Goal: Navigation & Orientation: Find specific page/section

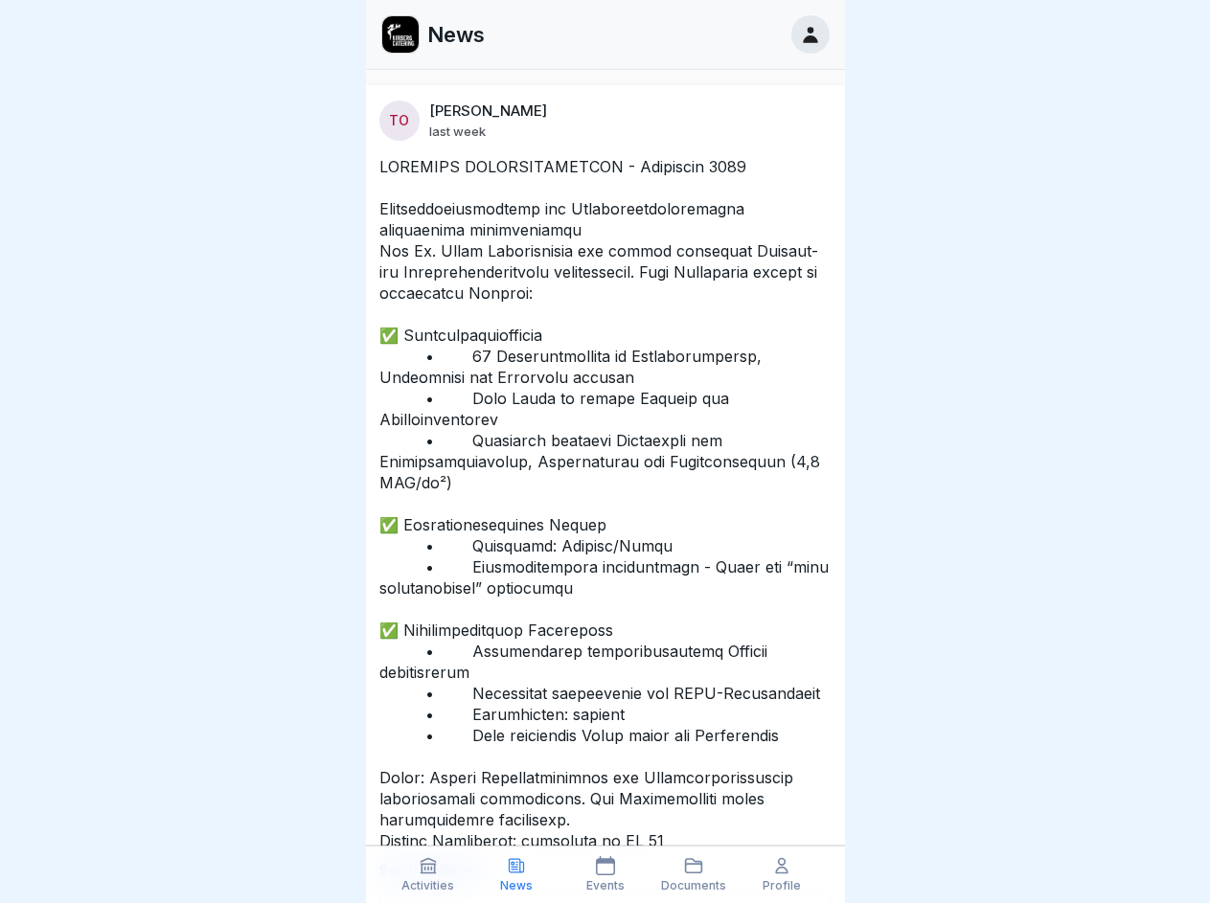
click at [428, 875] on icon at bounding box center [428, 865] width 19 height 19
click at [516, 875] on icon at bounding box center [516, 865] width 19 height 19
click at [604, 875] on icon at bounding box center [605, 865] width 19 height 19
click at [694, 875] on icon at bounding box center [693, 865] width 19 height 19
click at [782, 875] on icon at bounding box center [781, 865] width 19 height 19
